Goal: Task Accomplishment & Management: Manage account settings

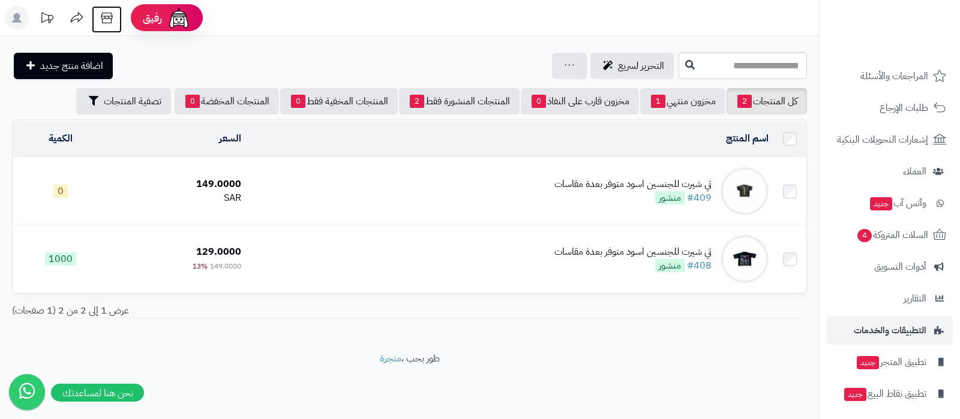
scroll to position [129, 0]
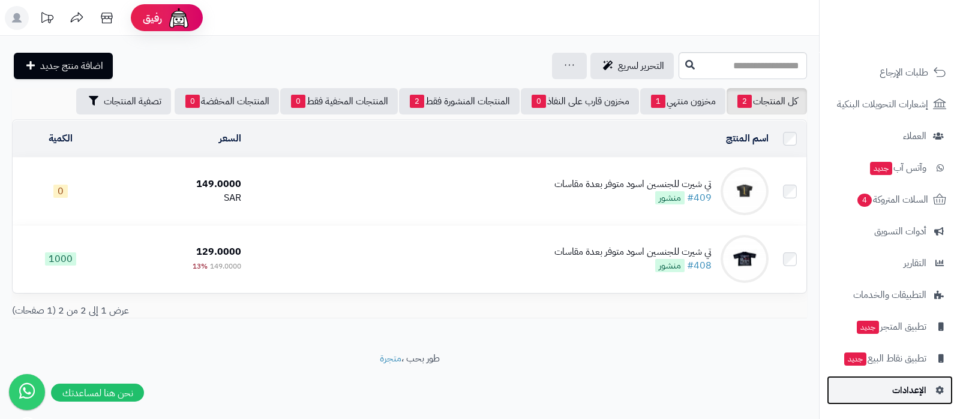
click at [913, 397] on span "الإعدادات" at bounding box center [909, 390] width 34 height 17
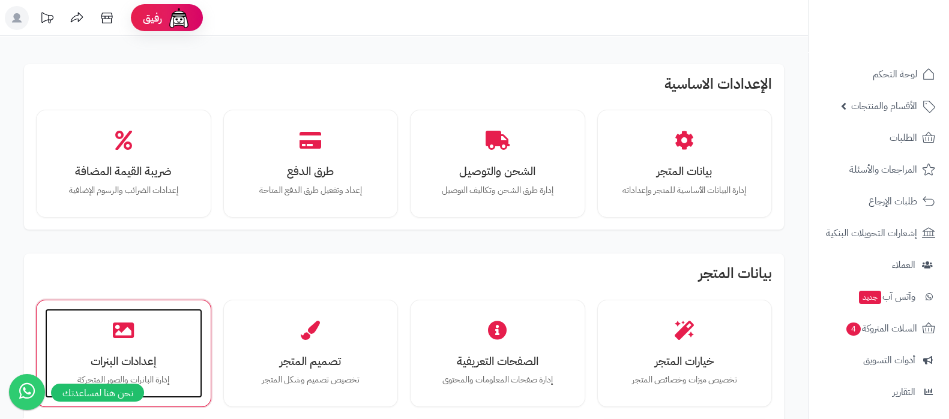
click at [77, 355] on h3 "إعدادات البنرات" at bounding box center [123, 361] width 133 height 13
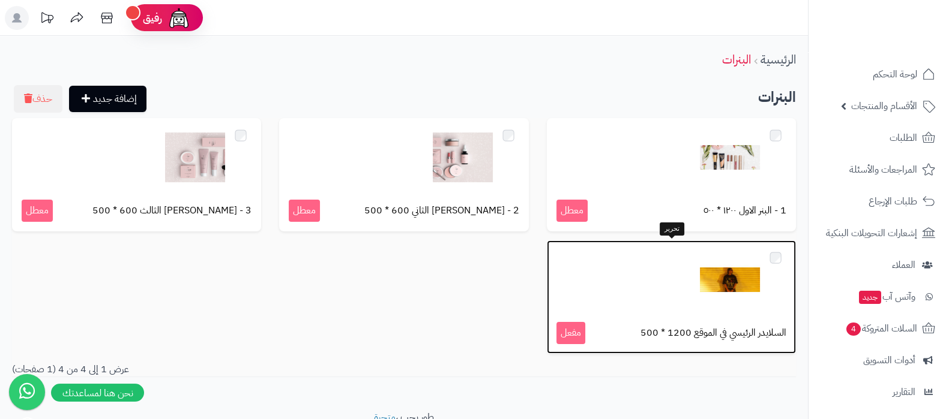
click at [730, 283] on img at bounding box center [730, 280] width 60 height 60
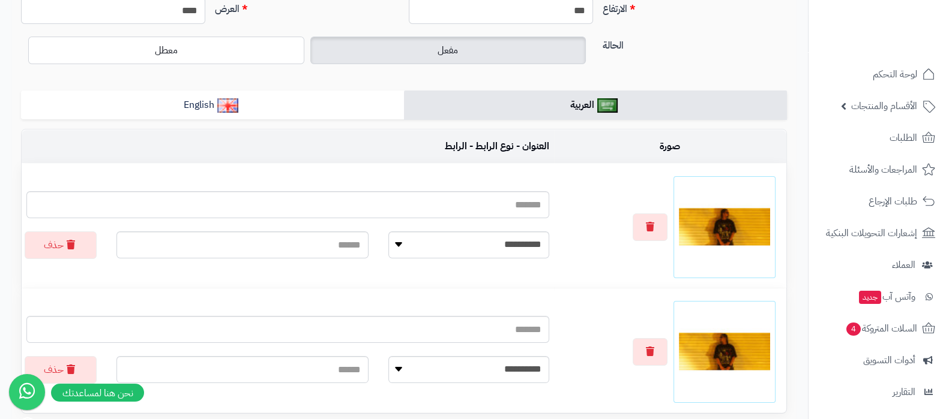
scroll to position [74, 0]
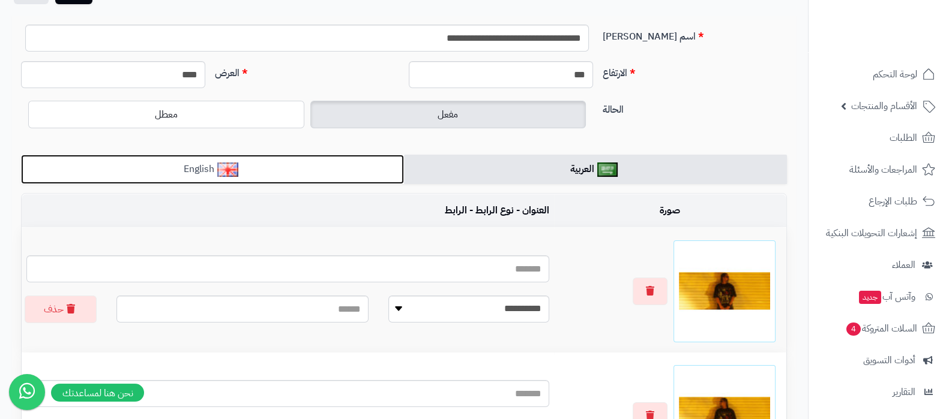
click at [286, 168] on link "English" at bounding box center [212, 169] width 383 height 29
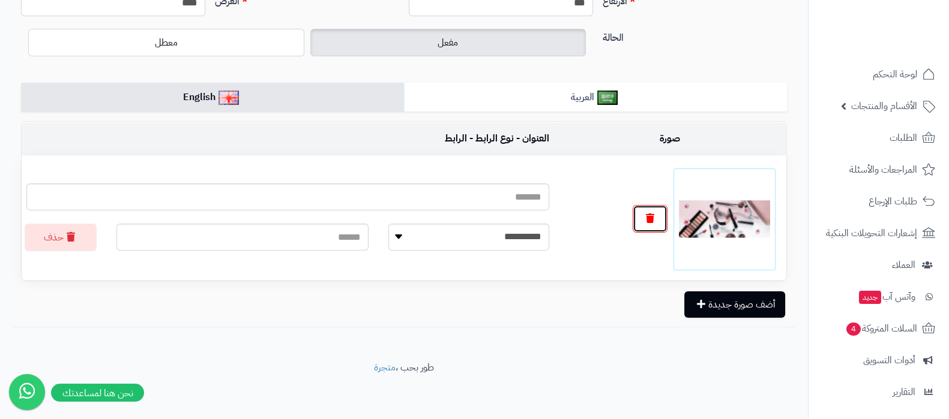
click at [663, 226] on button "button" at bounding box center [649, 219] width 35 height 28
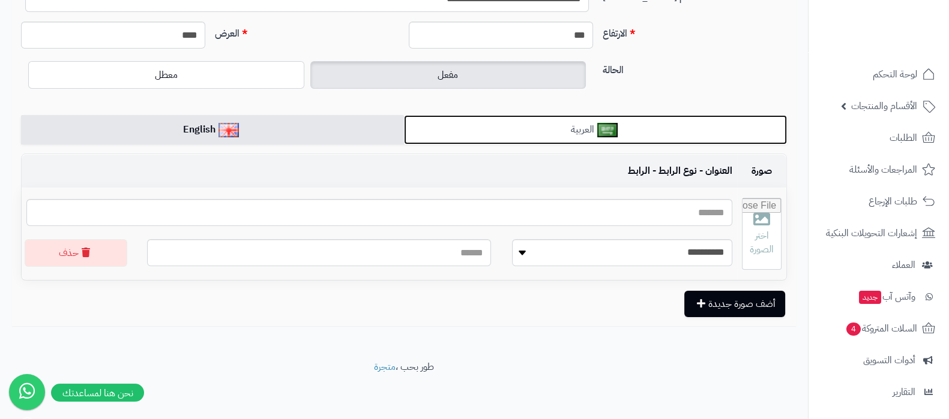
click at [634, 129] on link "العربية" at bounding box center [595, 129] width 383 height 29
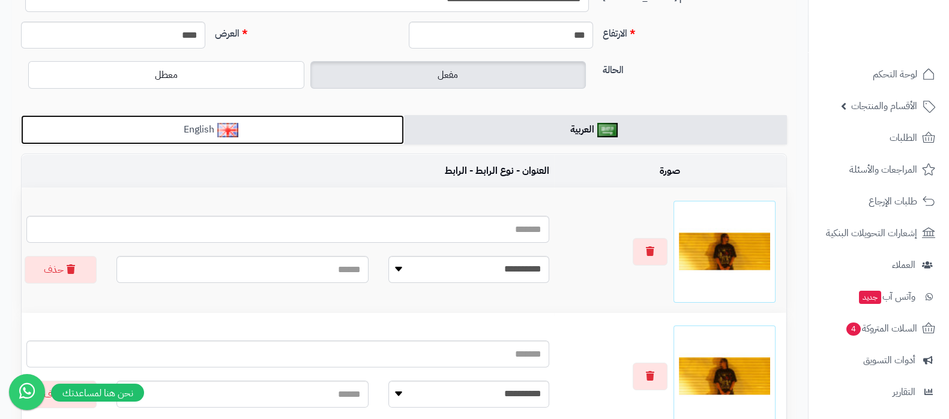
click at [309, 130] on link "English" at bounding box center [212, 129] width 383 height 29
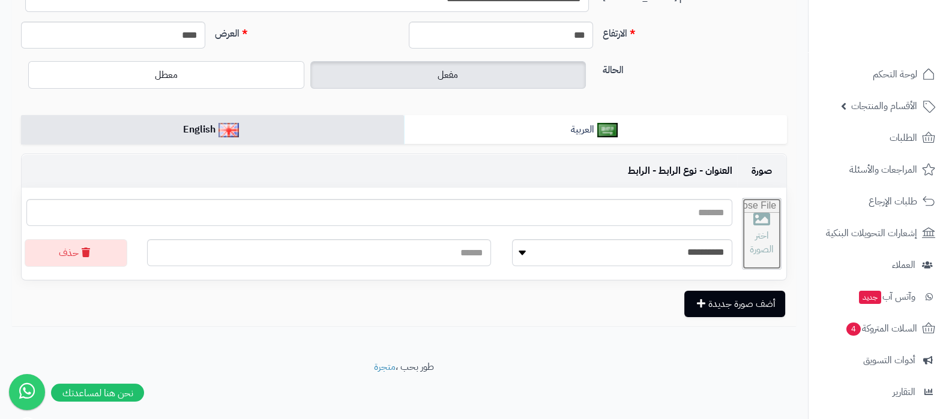
click at [764, 236] on input "file" at bounding box center [761, 234] width 38 height 71
type input "**********"
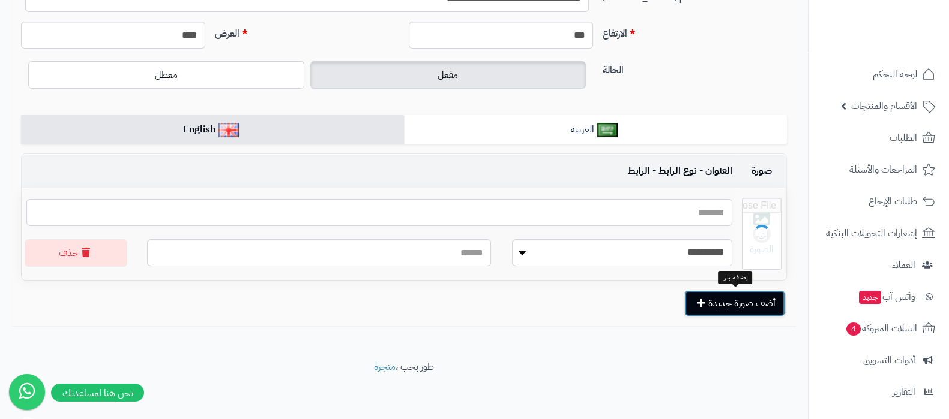
click at [734, 305] on button "أضف صورة جديدة" at bounding box center [734, 303] width 101 height 26
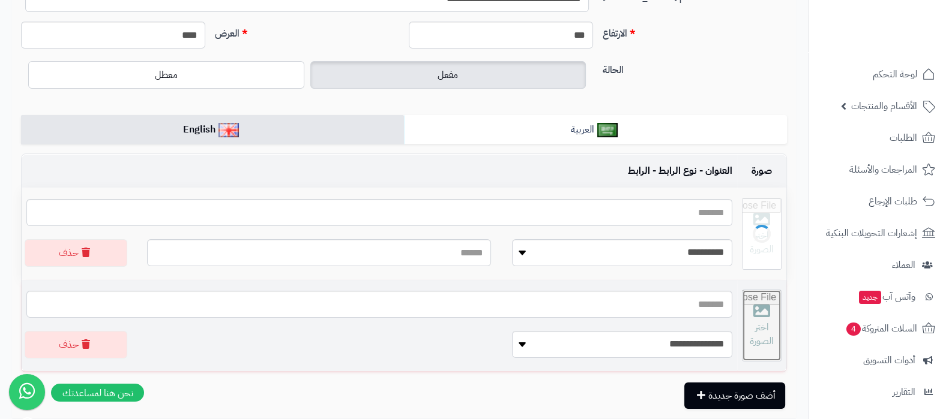
click at [749, 328] on input "file" at bounding box center [761, 325] width 38 height 71
type input "**********"
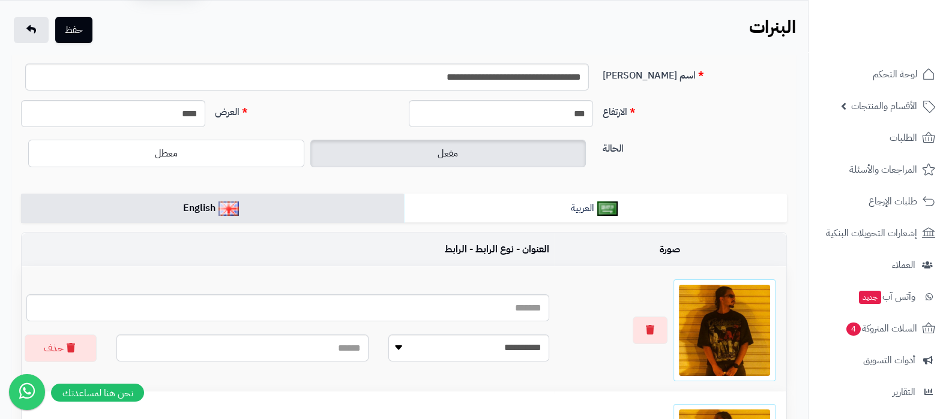
scroll to position [0, 0]
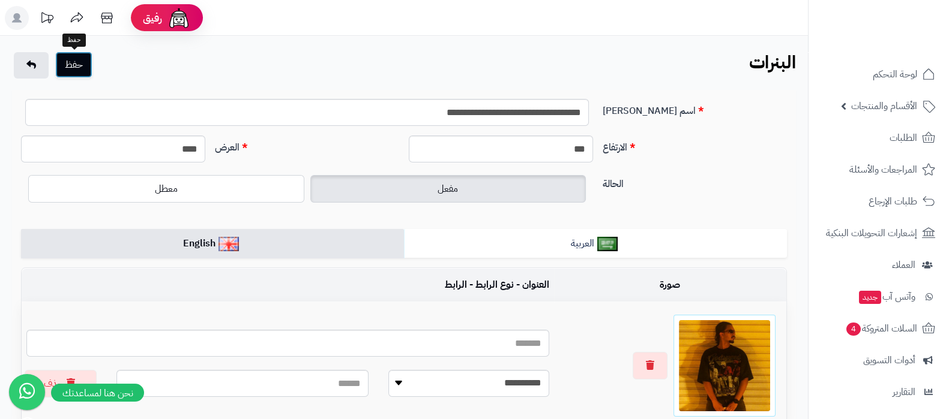
click at [63, 64] on button "حفظ" at bounding box center [73, 65] width 37 height 26
